Goal: Information Seeking & Learning: Find contact information

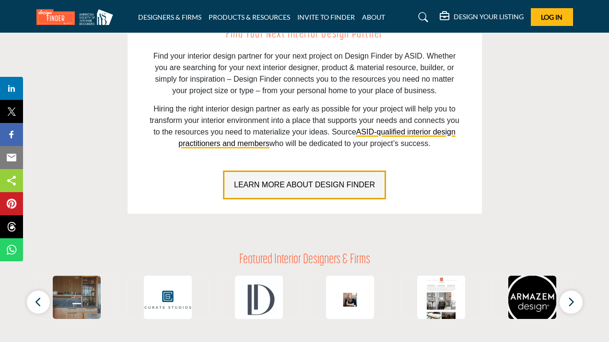
scroll to position [652, 0]
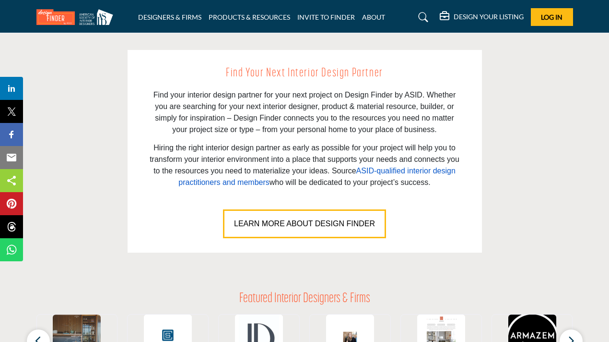
click at [339, 171] on link "ASID-qualified interior design practitioners and members" at bounding box center [316, 176] width 277 height 20
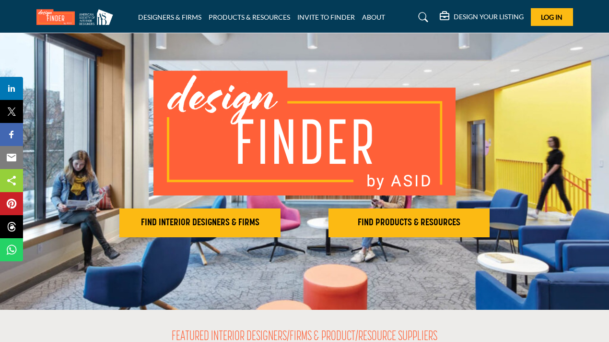
scroll to position [79, 0]
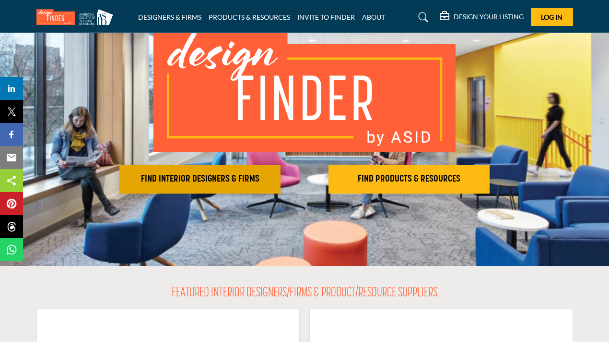
click at [193, 169] on button "FIND INTERIOR DESIGNERS & FIRMS" at bounding box center [199, 179] width 161 height 29
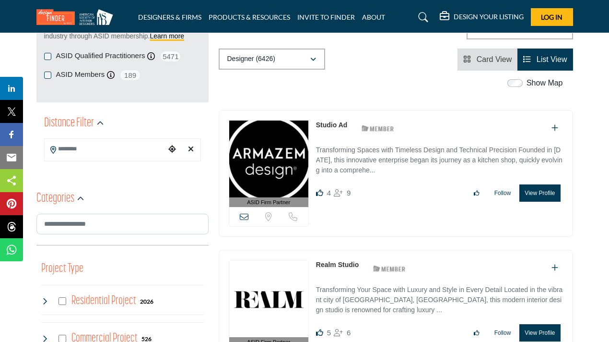
scroll to position [172, 0]
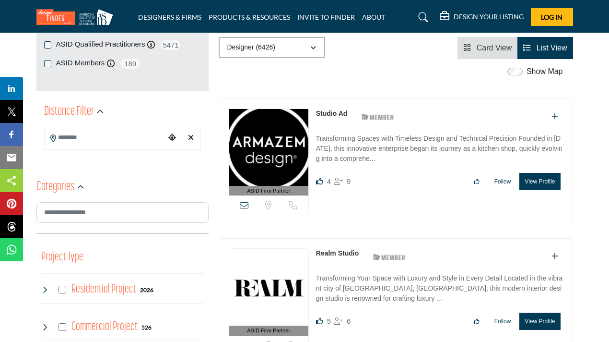
click at [94, 147] on div at bounding box center [122, 138] width 157 height 23
click at [93, 141] on input "Search Location" at bounding box center [105, 137] width 121 height 19
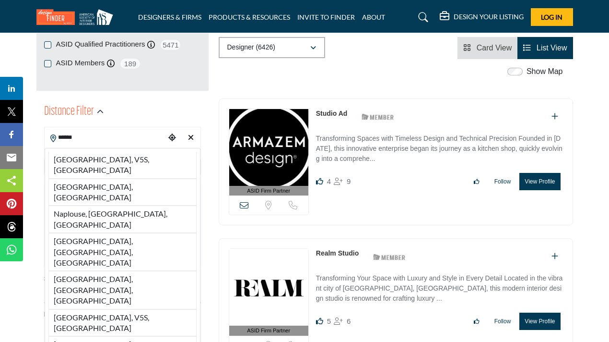
drag, startPoint x: 98, startPoint y: 204, endPoint x: 174, endPoint y: 189, distance: 76.9
click at [98, 233] on li "Naples, FL, USA" at bounding box center [122, 252] width 148 height 38
type input "**********"
type input "***"
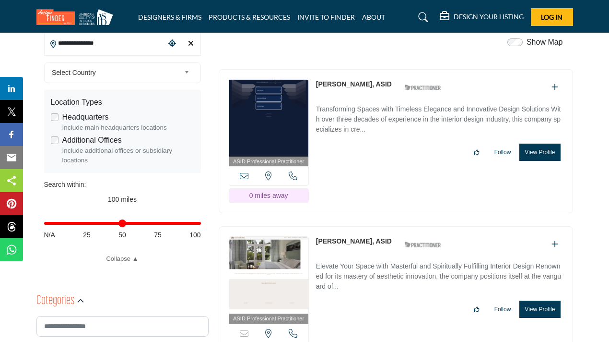
scroll to position [81, 0]
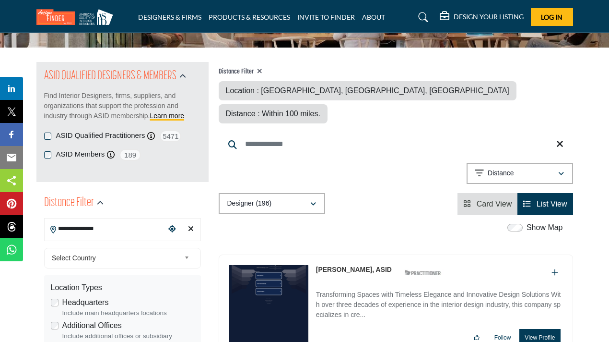
click at [299, 132] on input "Search Keyword" at bounding box center [396, 143] width 354 height 23
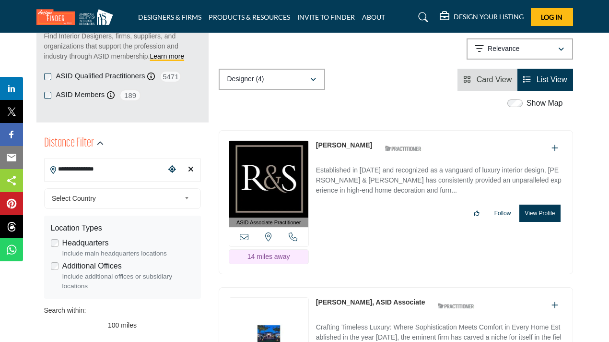
scroll to position [267, 0]
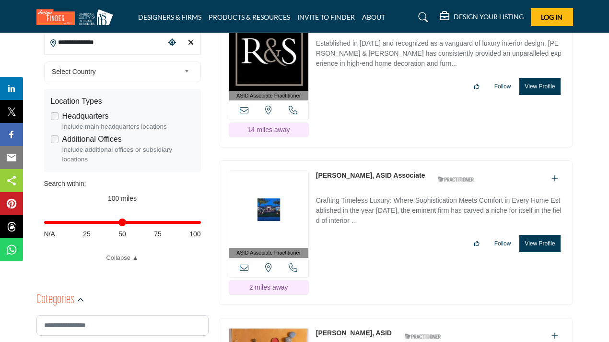
type input "*********"
click at [379, 175] on link "[PERSON_NAME], ASID Associate" at bounding box center [370, 175] width 109 height 8
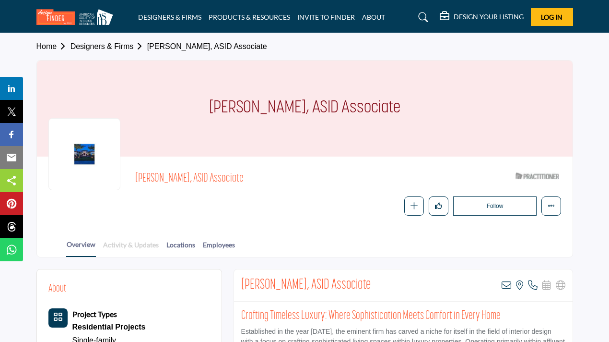
click at [135, 239] on link "Activity & Updates" at bounding box center [131, 247] width 57 height 17
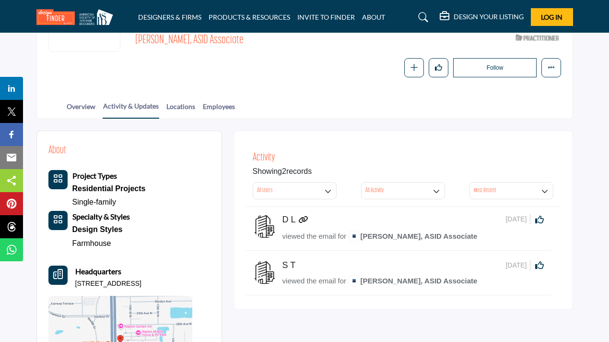
scroll to position [70, 0]
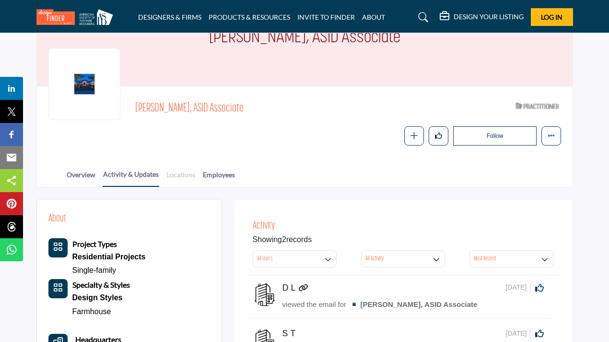
click at [179, 181] on link "Locations" at bounding box center [181, 177] width 30 height 17
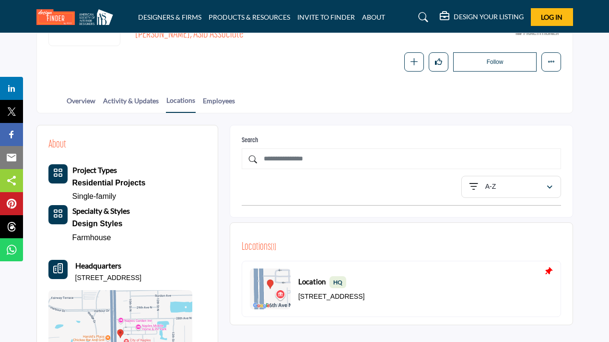
scroll to position [51, 0]
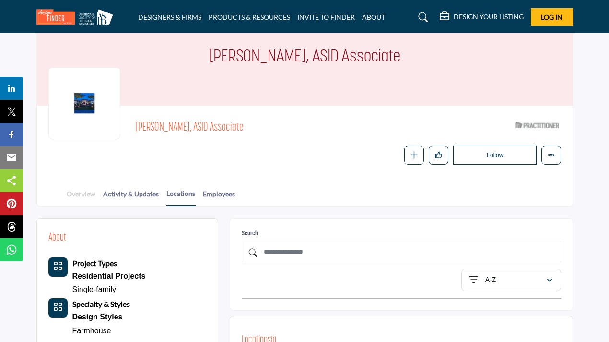
click at [89, 193] on link "Overview" at bounding box center [81, 197] width 30 height 17
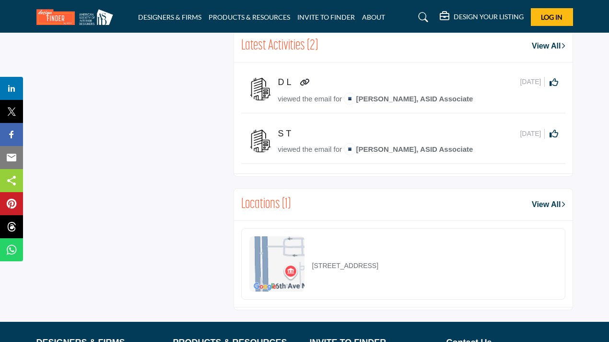
scroll to position [582, 0]
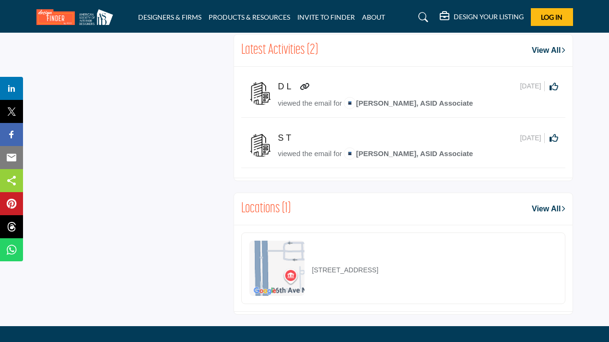
click at [300, 85] on icon at bounding box center [305, 87] width 10 height 8
